Goal: Check status: Check status

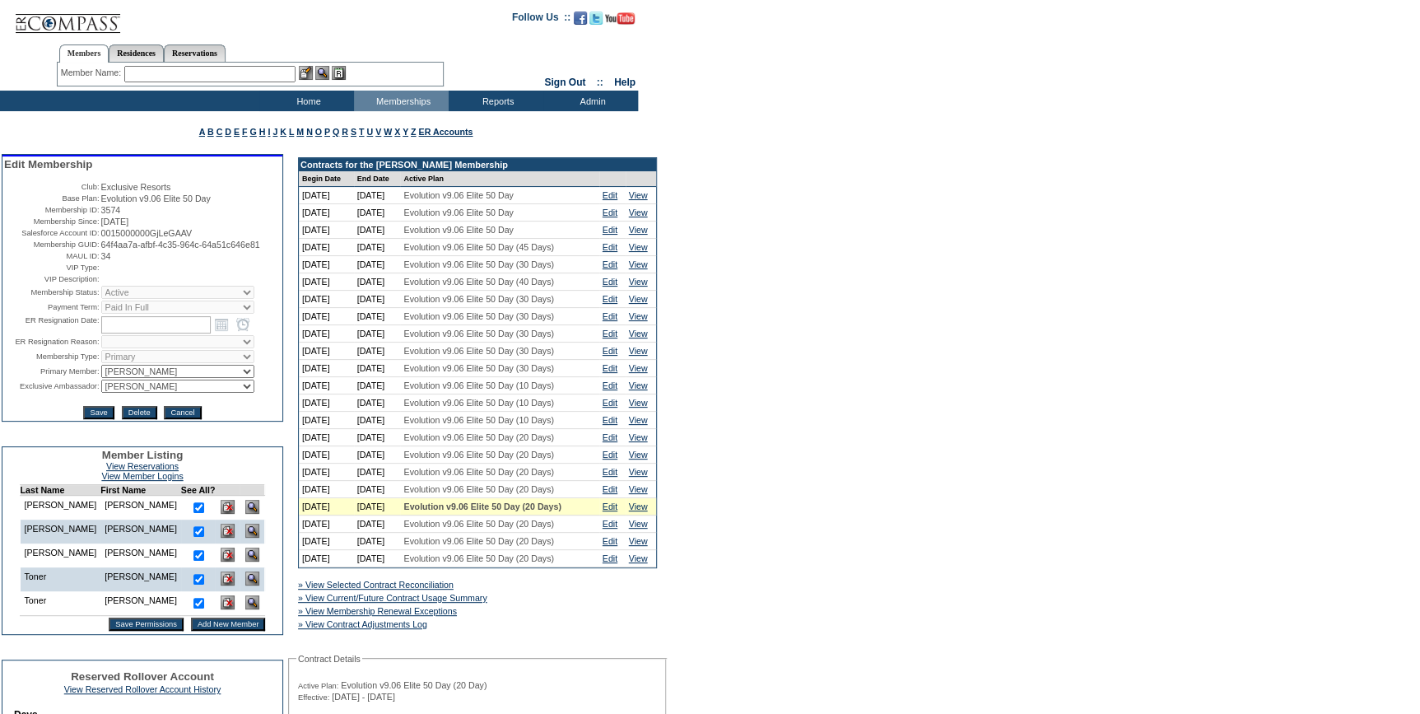
drag, startPoint x: 444, startPoint y: 605, endPoint x: 424, endPoint y: 598, distance: 21.9
click at [442, 589] on link "» View Selected Contract Reconciliation" at bounding box center [376, 584] width 156 height 10
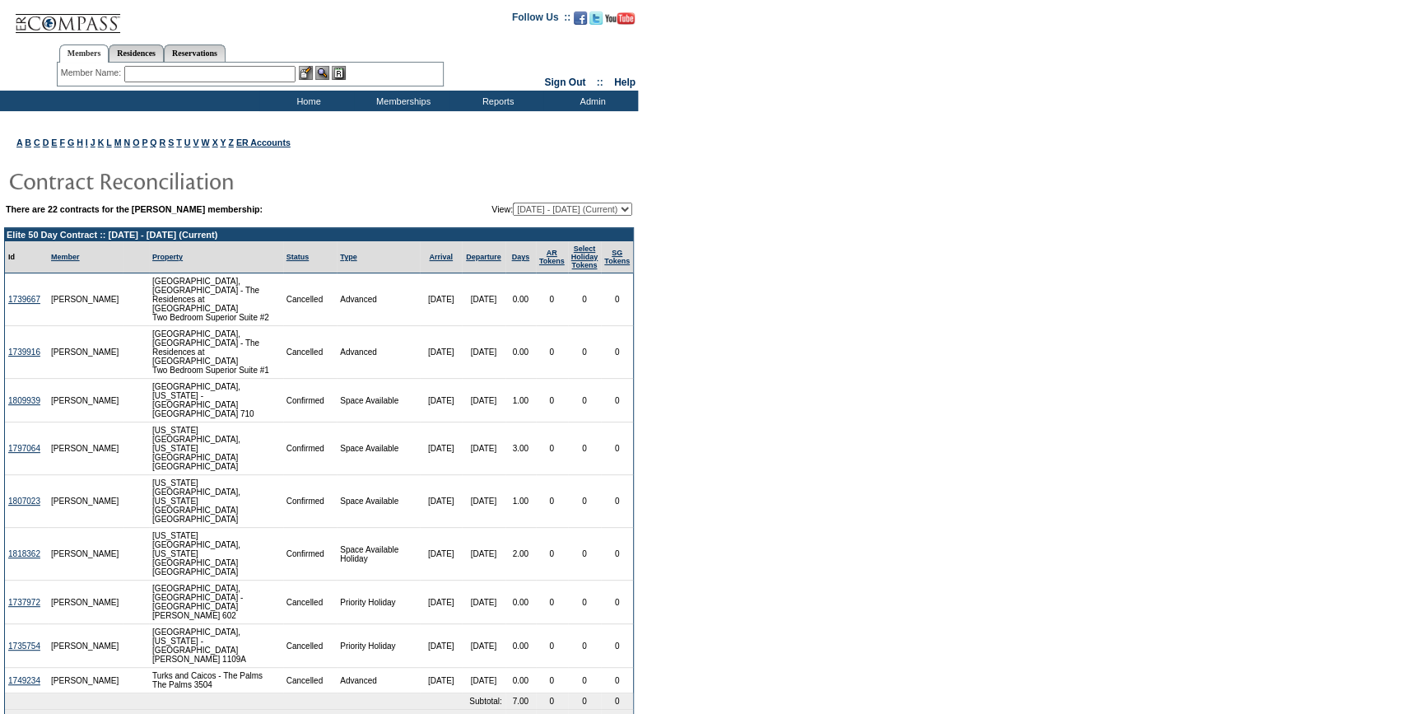
click at [235, 72] on input "text" at bounding box center [209, 74] width 171 height 16
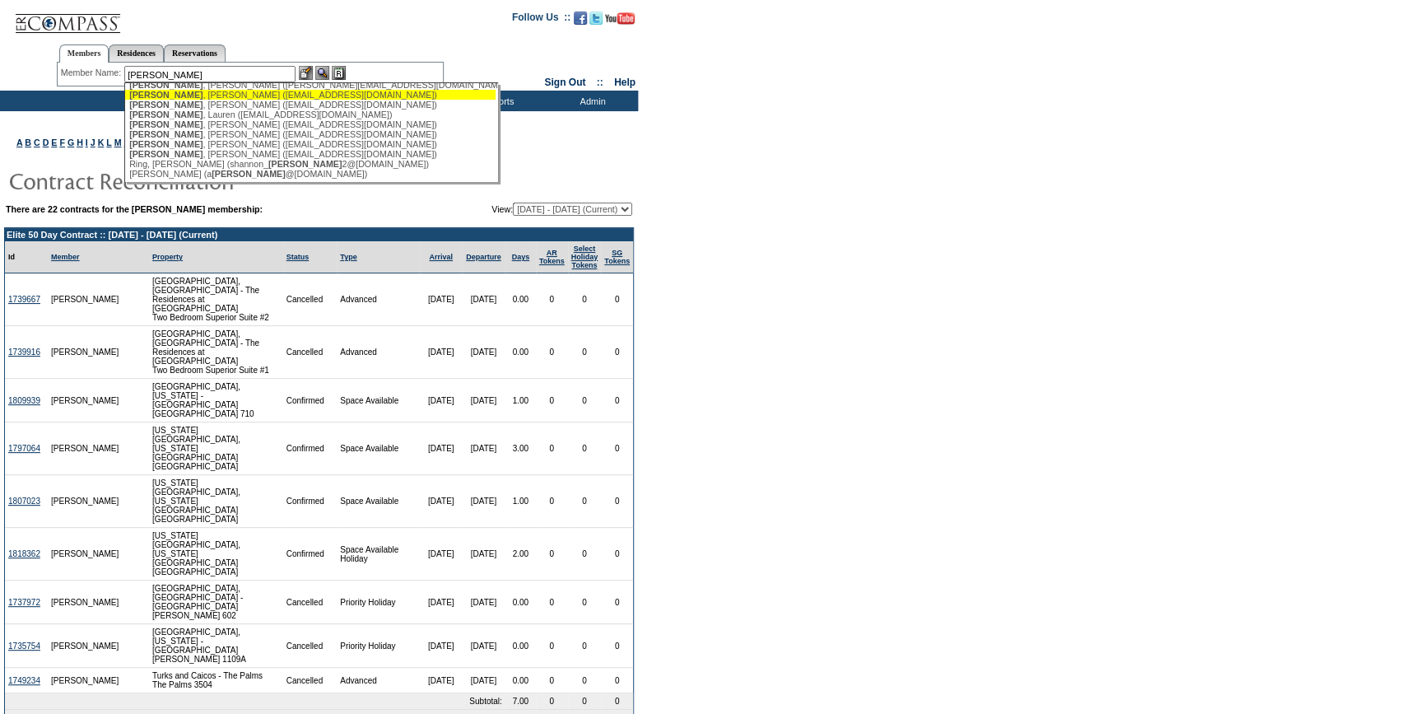
scroll to position [137, 0]
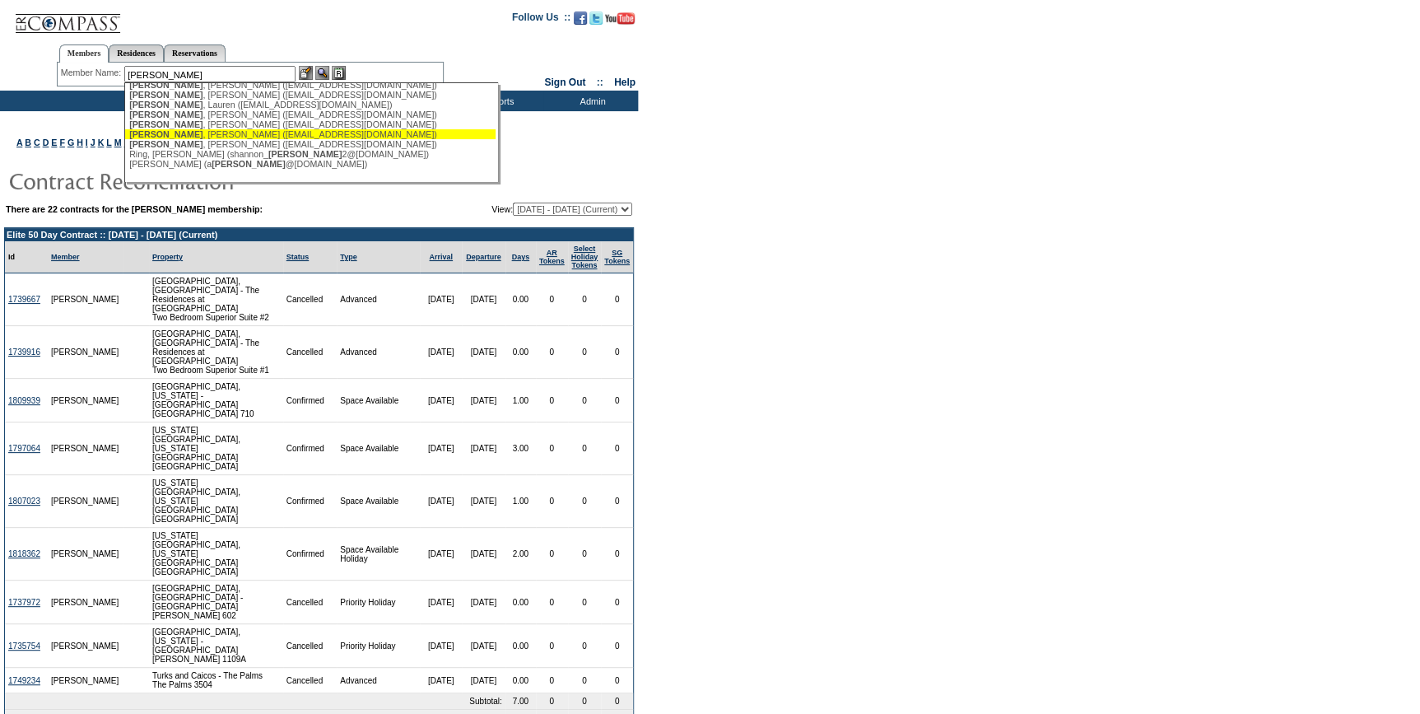
click at [202, 132] on div "Mitchell , Scott (mitchellpersonal@me.com)" at bounding box center [310, 134] width 362 height 10
type input "Mitchell, Scott (mitchellpersonal@me.com)"
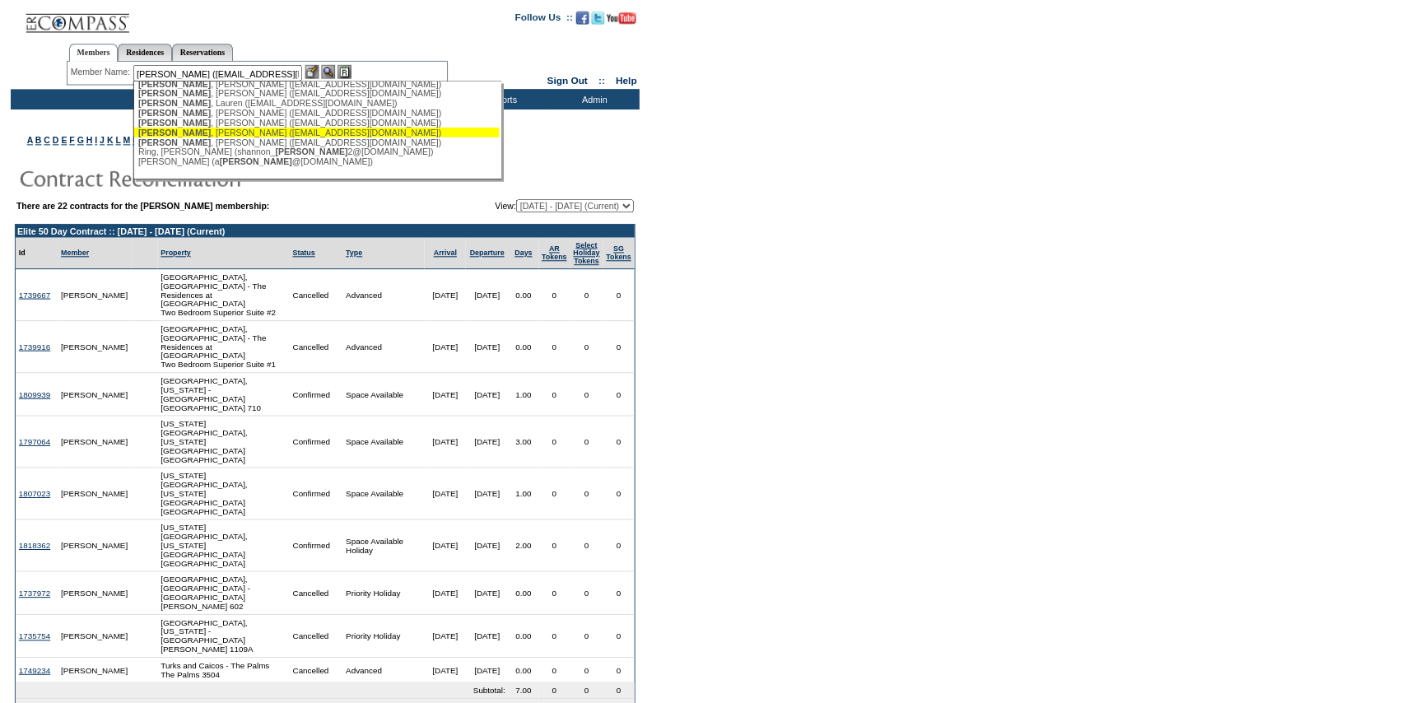
scroll to position [0, 0]
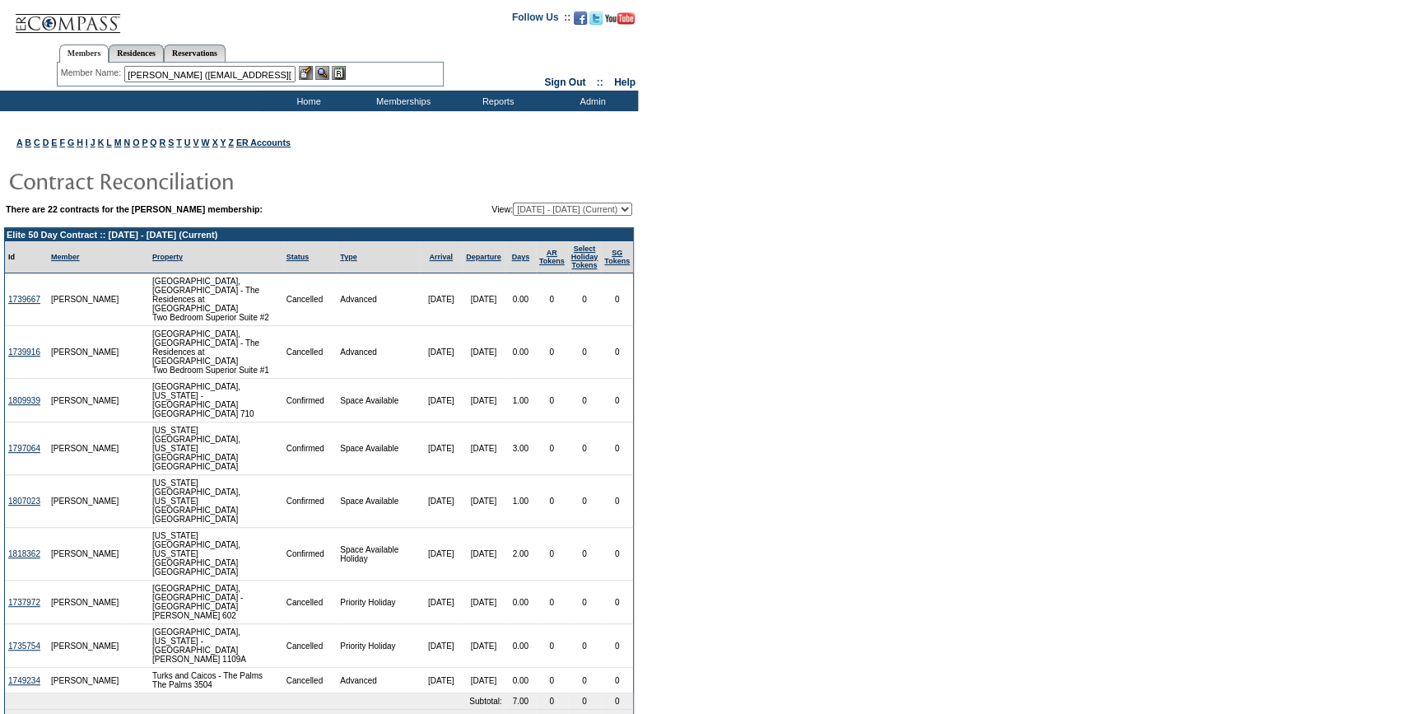
click at [306, 74] on img at bounding box center [306, 73] width 14 height 14
